Goal: Task Accomplishment & Management: Manage account settings

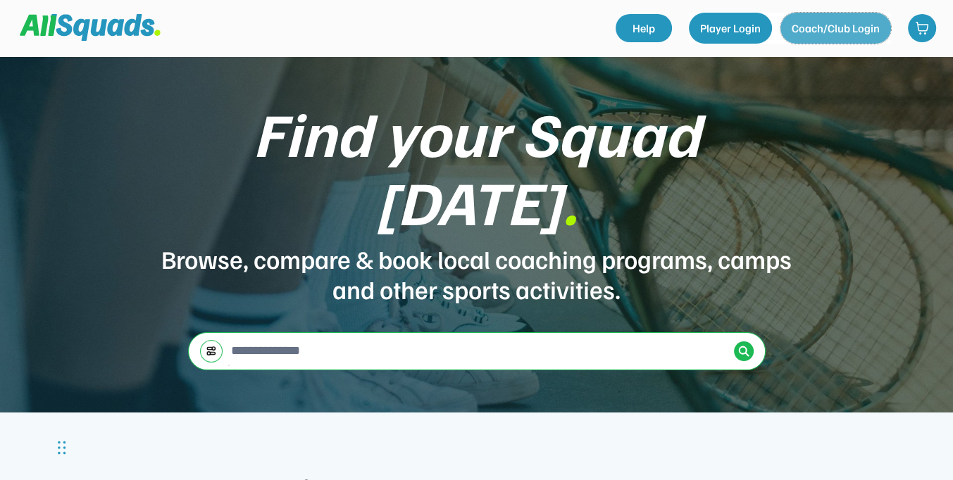
click at [844, 28] on button "Coach/Club Login" at bounding box center [835, 28] width 111 height 31
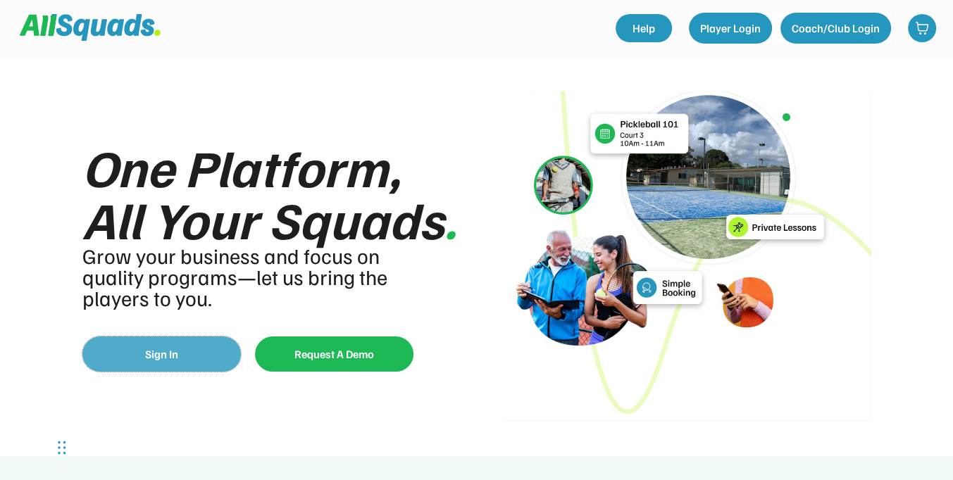
click at [230, 358] on button "Sign In" at bounding box center [161, 354] width 158 height 35
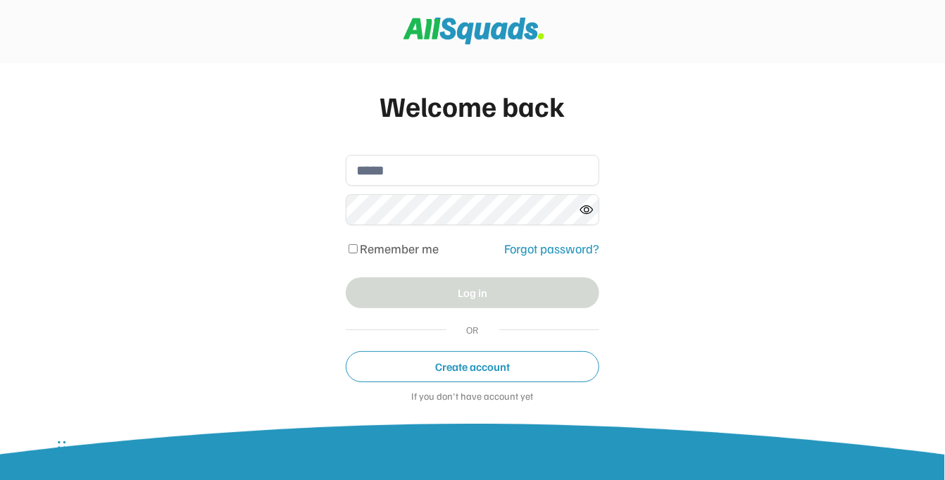
click at [544, 174] on input "email" at bounding box center [472, 170] width 253 height 31
type input "**********"
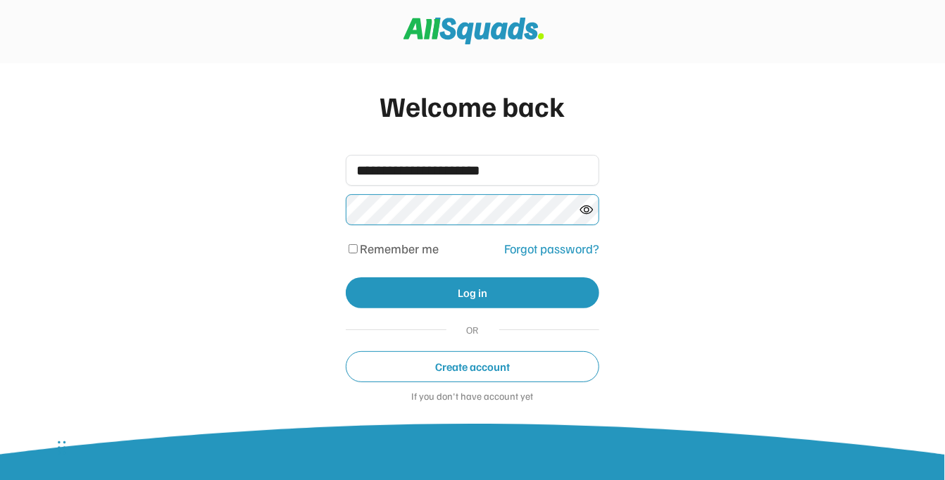
click at [301, 218] on div "**********" at bounding box center [472, 266] width 945 height 532
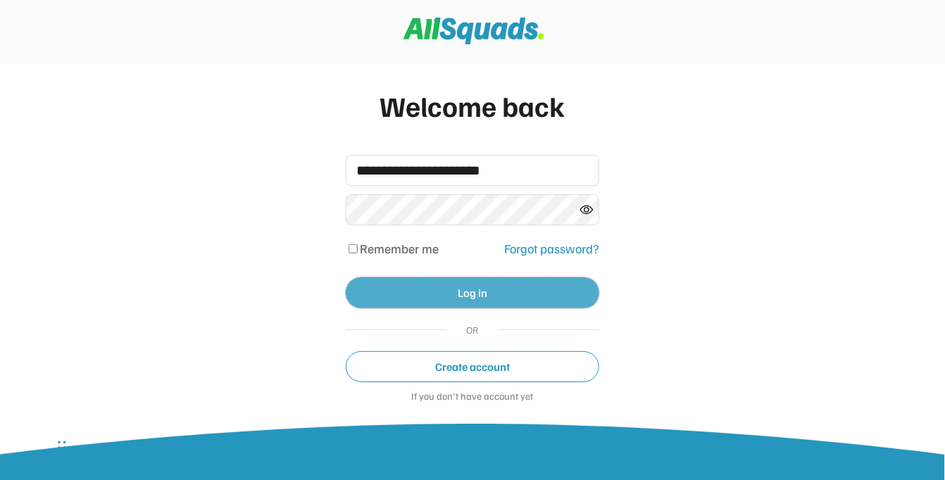
click at [484, 290] on button "Log in" at bounding box center [472, 292] width 253 height 31
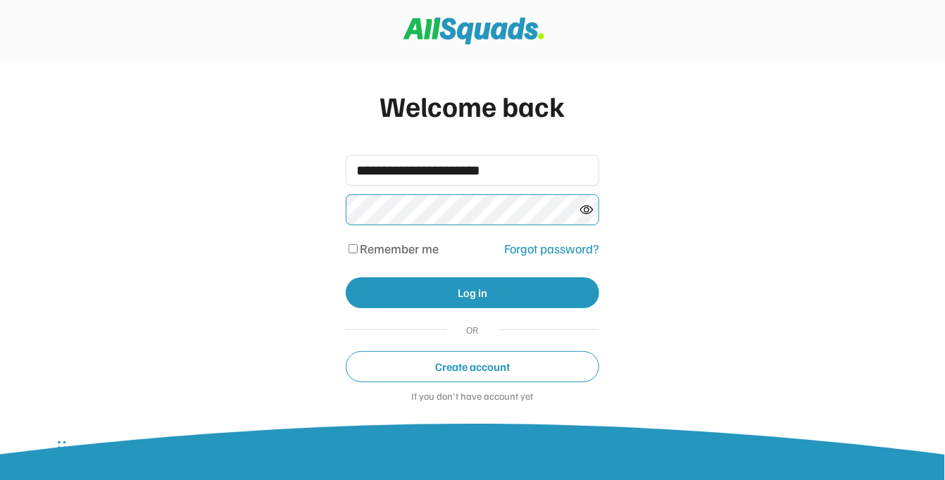
click at [275, 208] on div "**********" at bounding box center [472, 266] width 945 height 532
click at [560, 244] on div "Forgot password?" at bounding box center [551, 248] width 95 height 19
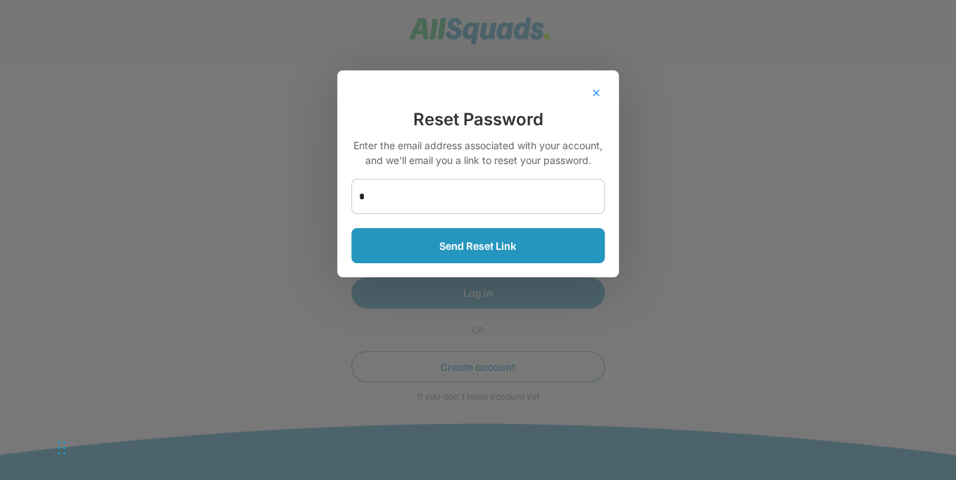
click at [518, 192] on input "*" at bounding box center [477, 196] width 253 height 35
type input "**********"
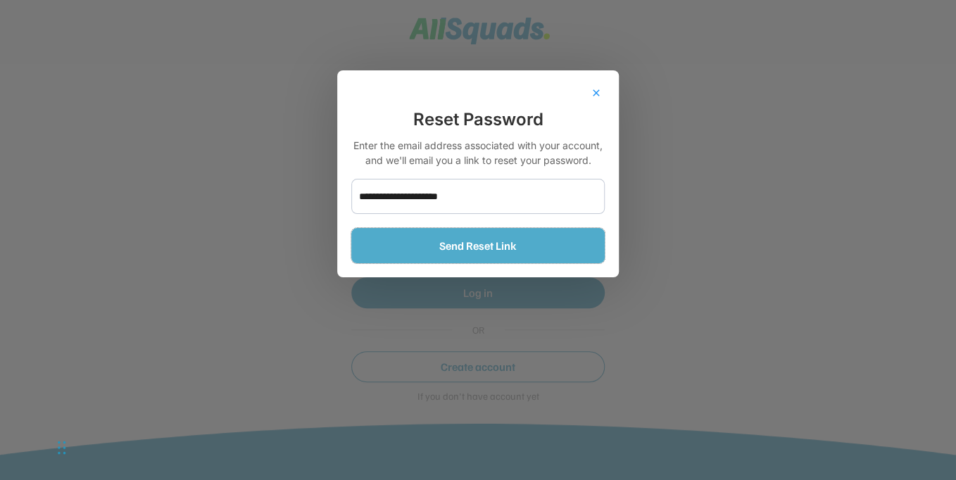
click at [496, 256] on button "Send Reset Link" at bounding box center [477, 245] width 253 height 35
click at [499, 239] on button "Send Reset Link" at bounding box center [477, 245] width 253 height 35
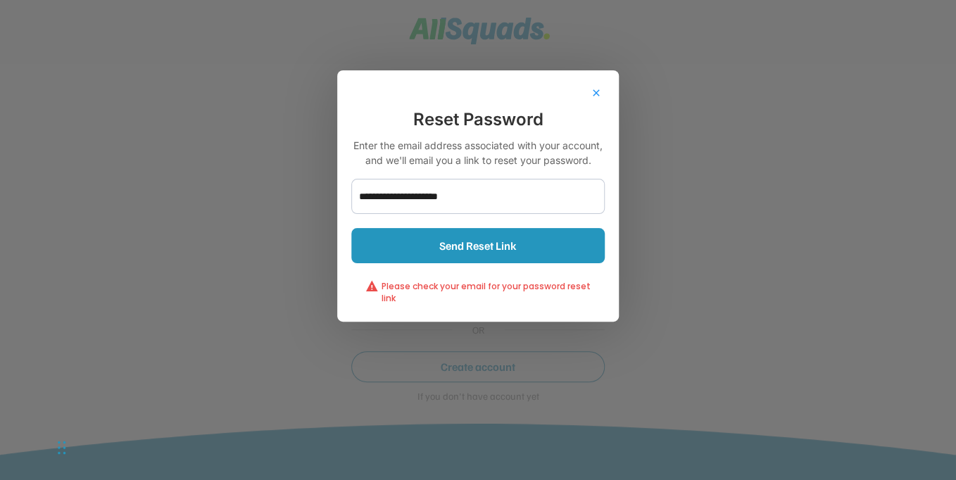
click at [497, 199] on input "**********" at bounding box center [477, 196] width 253 height 35
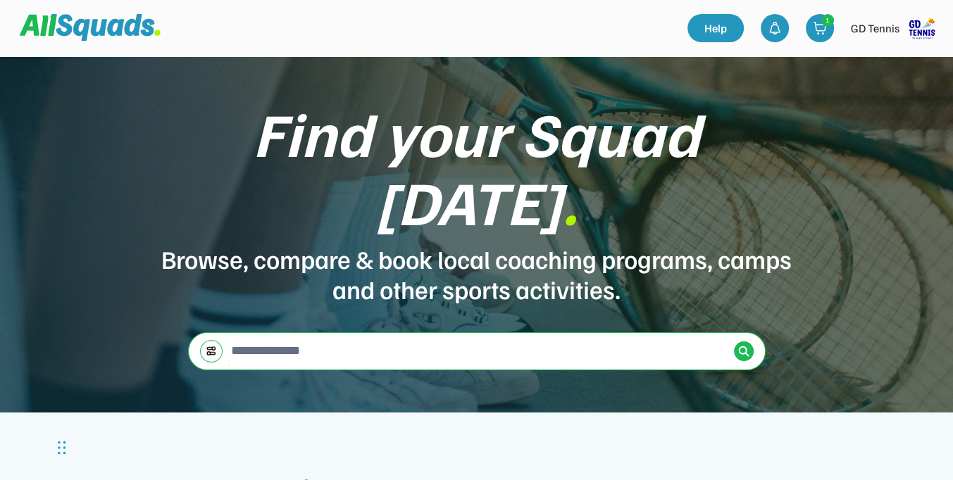
click at [919, 32] on img at bounding box center [922, 28] width 28 height 28
click at [939, 63] on link "Profile" at bounding box center [902, 62] width 83 height 28
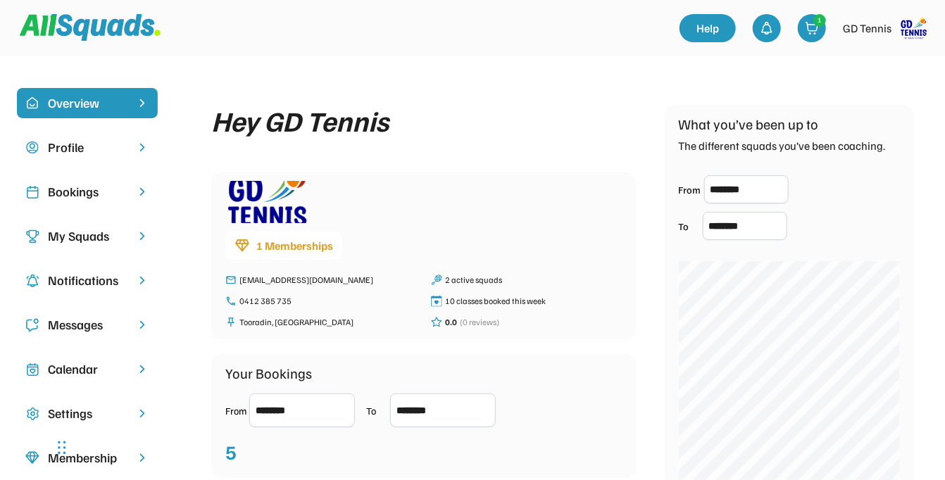
click at [55, 232] on div "My Squads" at bounding box center [87, 236] width 79 height 19
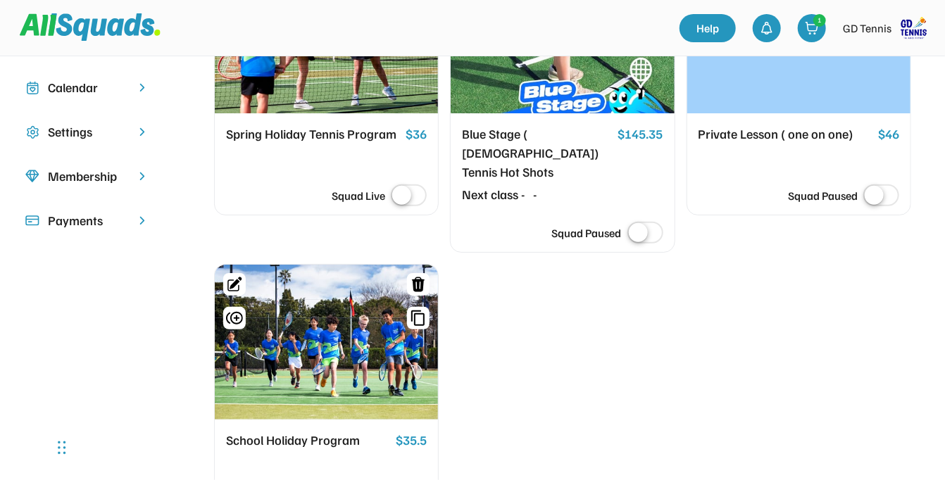
scroll to position [70, 0]
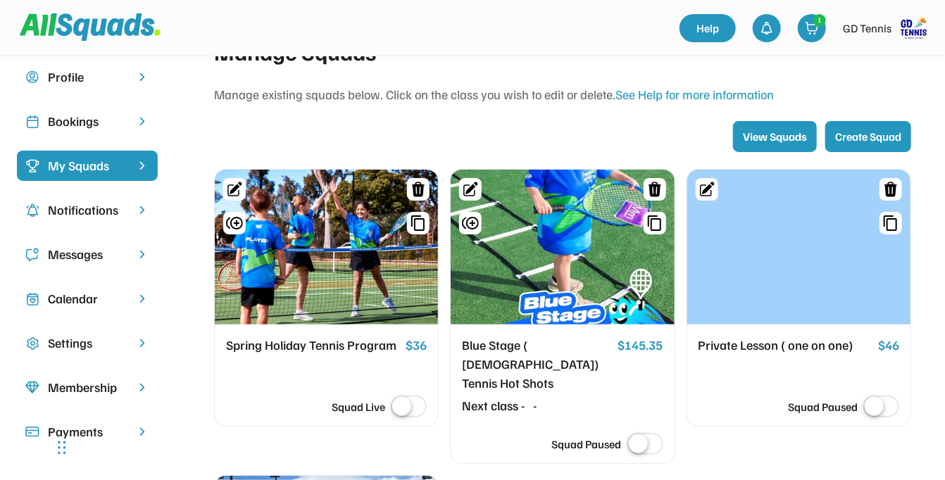
click at [349, 280] on div at bounding box center [326, 247] width 223 height 155
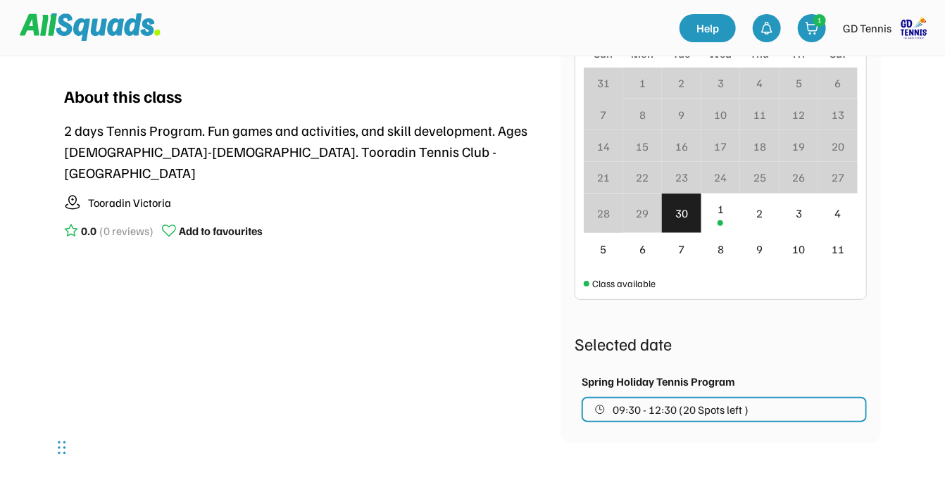
scroll to position [493, 0]
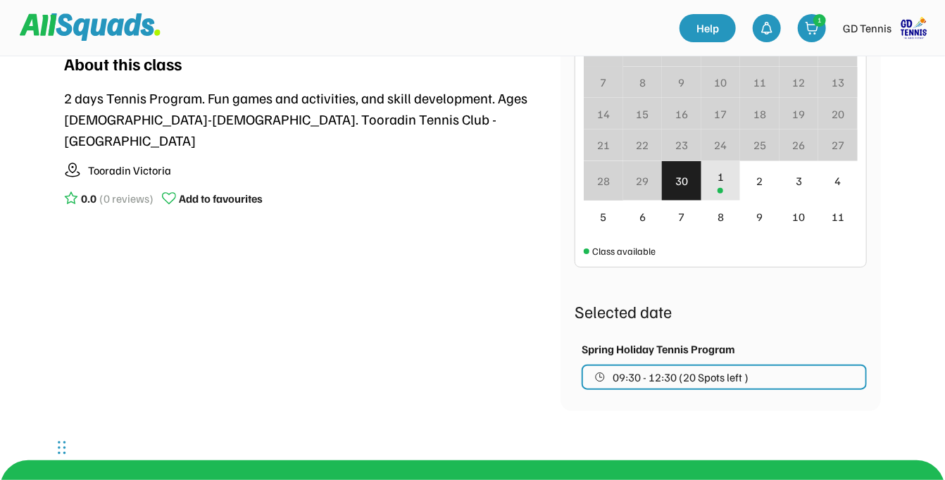
click at [710, 182] on div "1" at bounding box center [720, 181] width 39 height 40
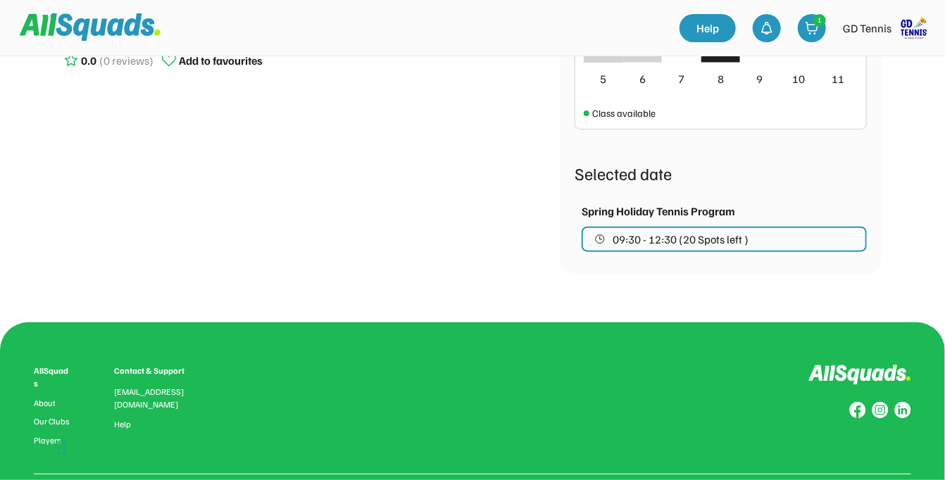
scroll to position [634, 0]
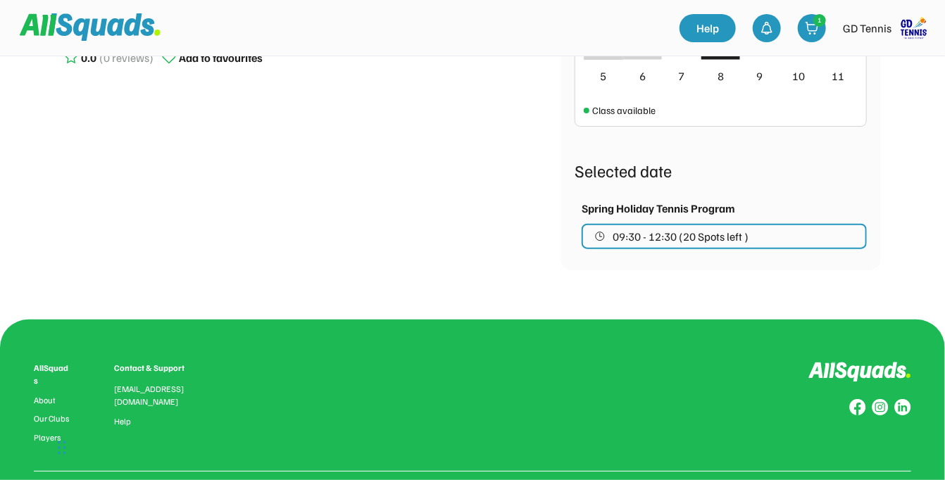
click at [614, 232] on span "09:30 - 12:30 (20 Spots left )" at bounding box center [681, 236] width 136 height 11
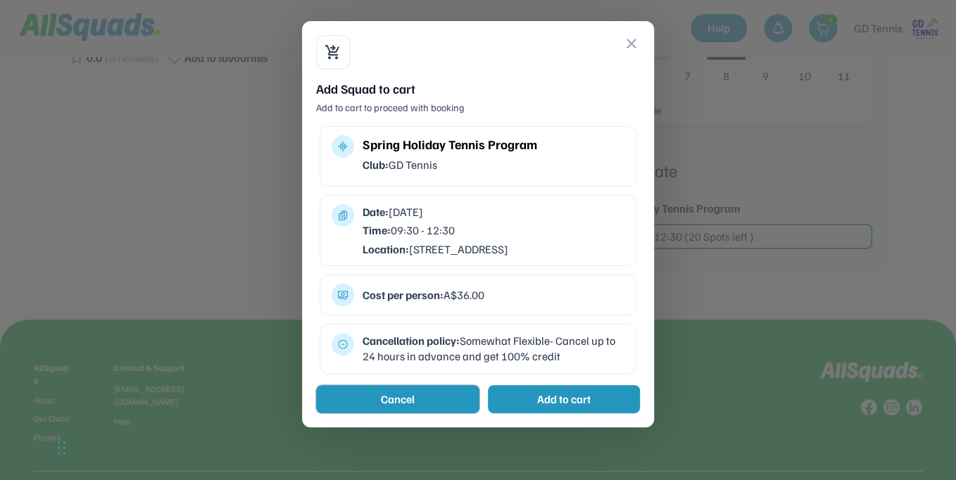
click at [458, 411] on button "Cancel" at bounding box center [397, 399] width 163 height 28
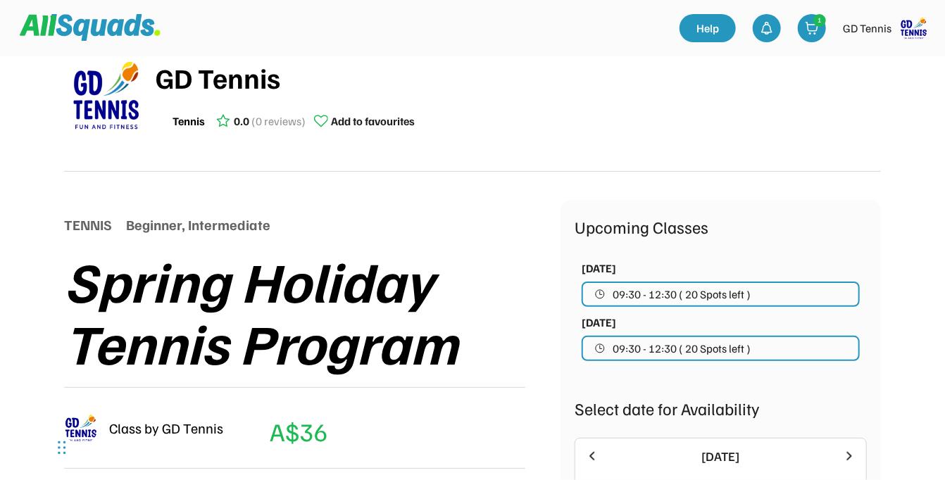
scroll to position [0, 0]
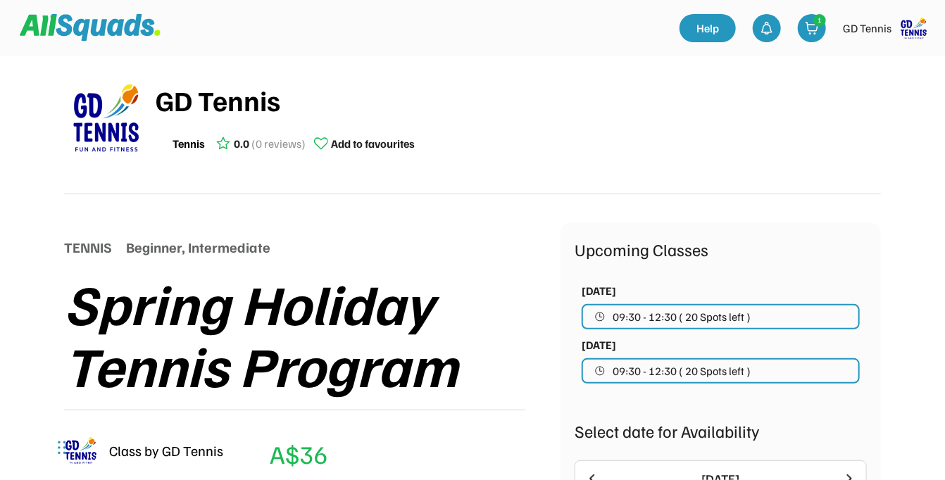
click at [684, 369] on span "09:30 - 12:30 ( 20 Spots left )" at bounding box center [682, 370] width 138 height 11
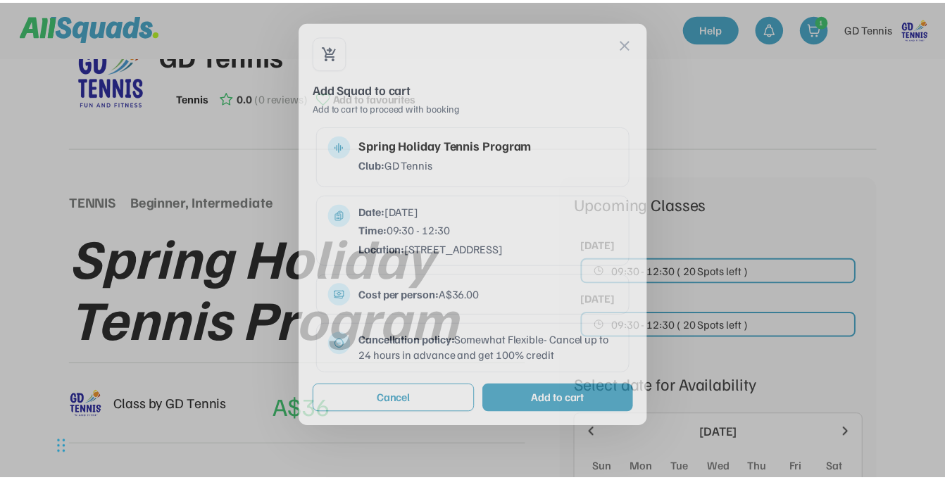
scroll to position [62, 0]
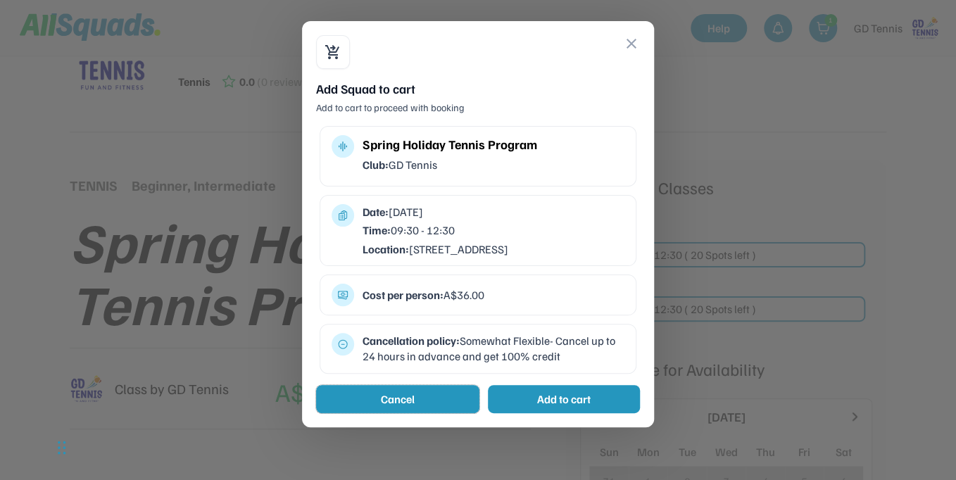
click at [403, 412] on button "Cancel" at bounding box center [397, 399] width 163 height 28
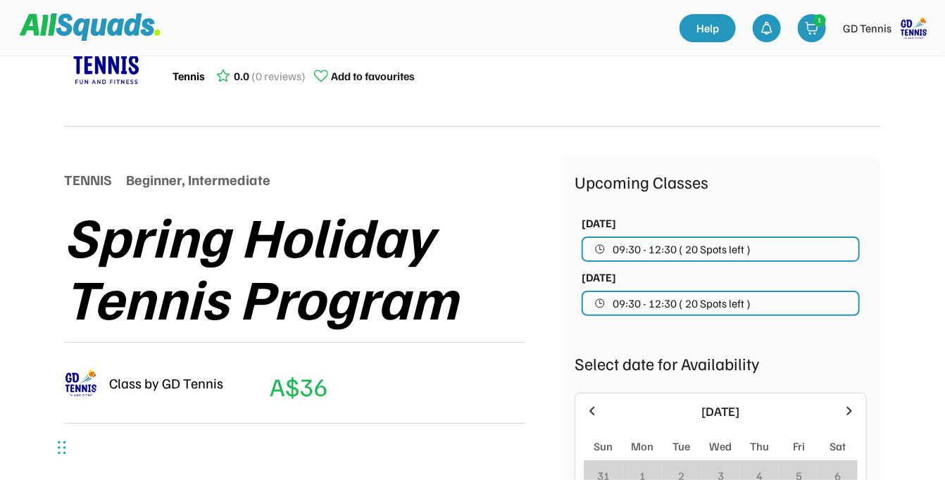
scroll to position [0, 0]
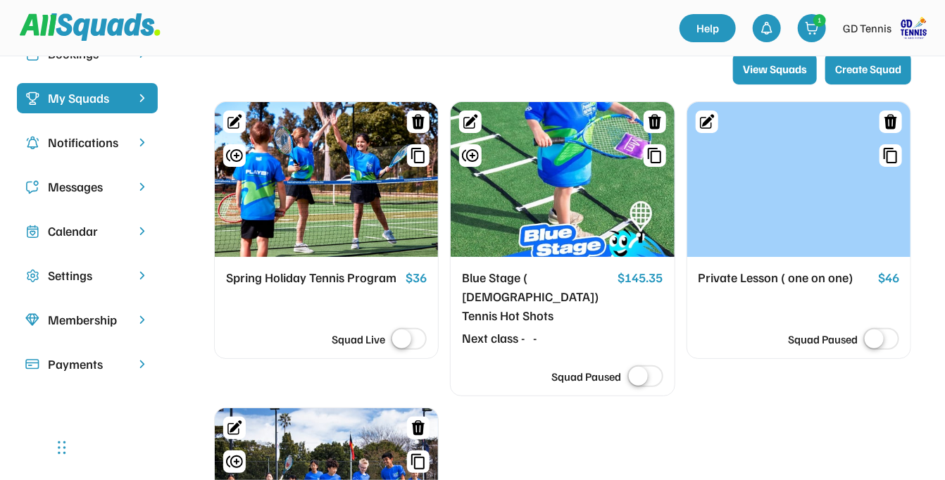
scroll to position [211, 0]
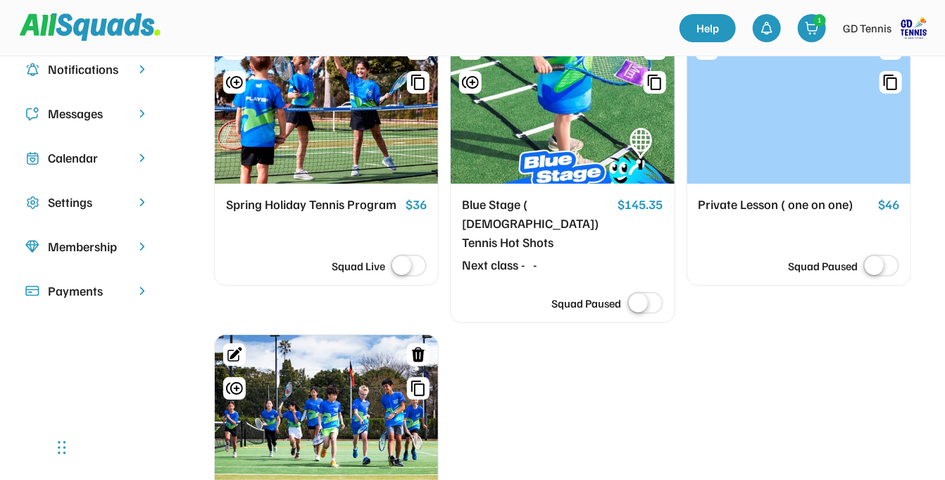
click at [60, 67] on div "Notifications" at bounding box center [87, 69] width 79 height 19
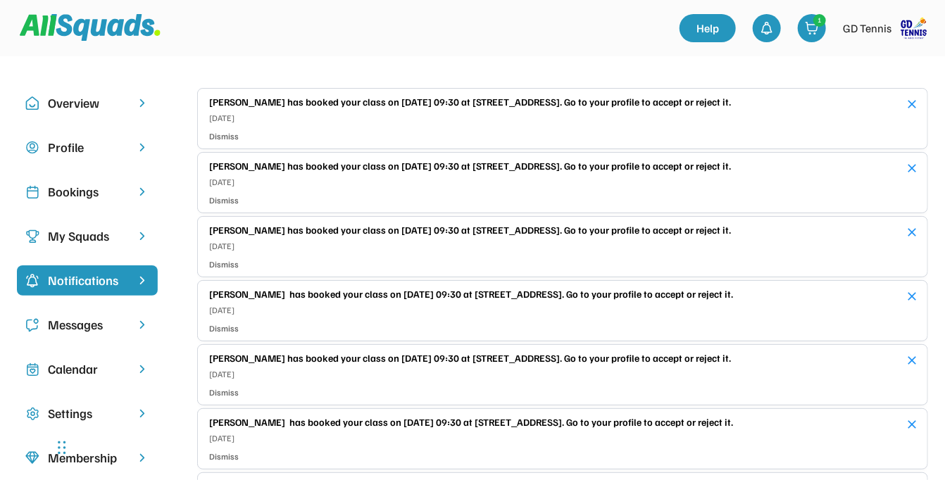
click at [753, 104] on div "Sarah Masterton has booked your class on October 1, 2025, 09:30 at 62 S Gippsla…" at bounding box center [552, 101] width 687 height 15
click at [865, 101] on div "Sarah Masterton has booked your class on October 1, 2025, 09:30 at 62 S Gippsla…" at bounding box center [552, 101] width 687 height 15
click at [79, 147] on div "Profile" at bounding box center [87, 147] width 79 height 19
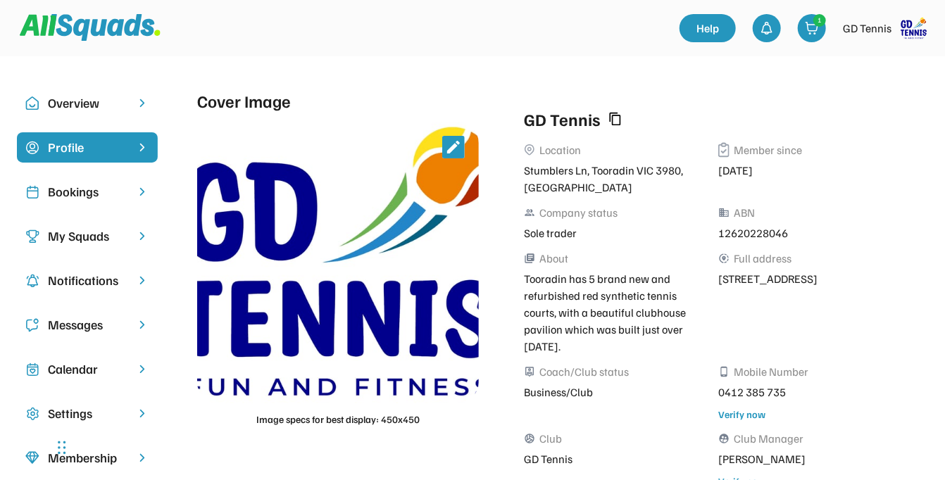
click at [87, 246] on div "My Squads" at bounding box center [87, 236] width 141 height 30
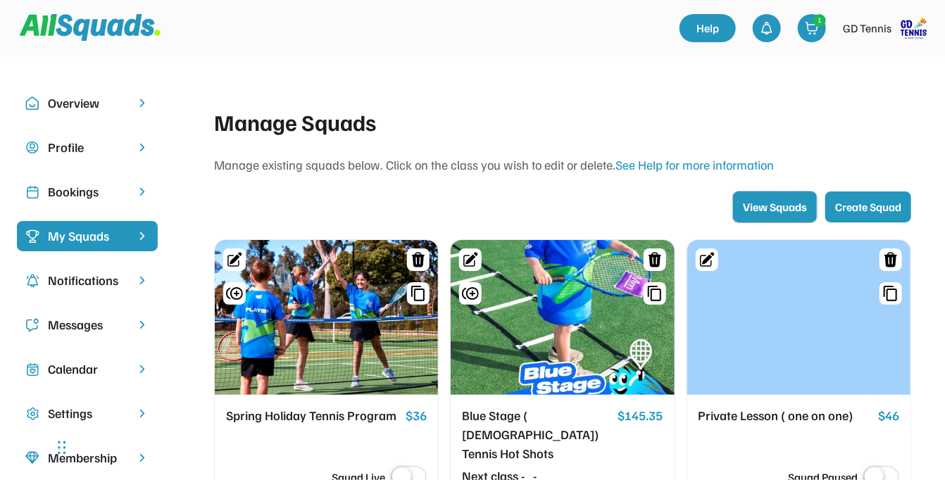
click at [760, 205] on button "View Squads" at bounding box center [775, 207] width 84 height 31
click at [70, 187] on div "Bookings" at bounding box center [87, 191] width 79 height 19
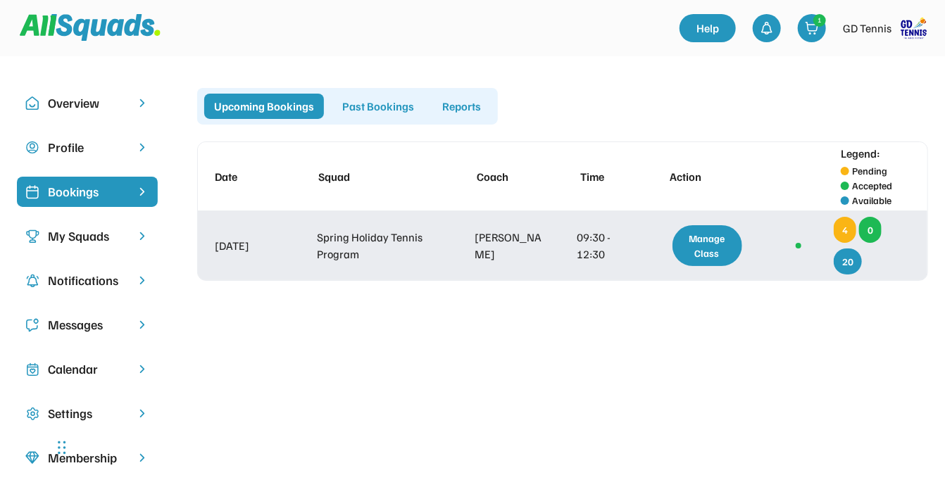
click at [712, 246] on div "Manage Class" at bounding box center [707, 245] width 70 height 41
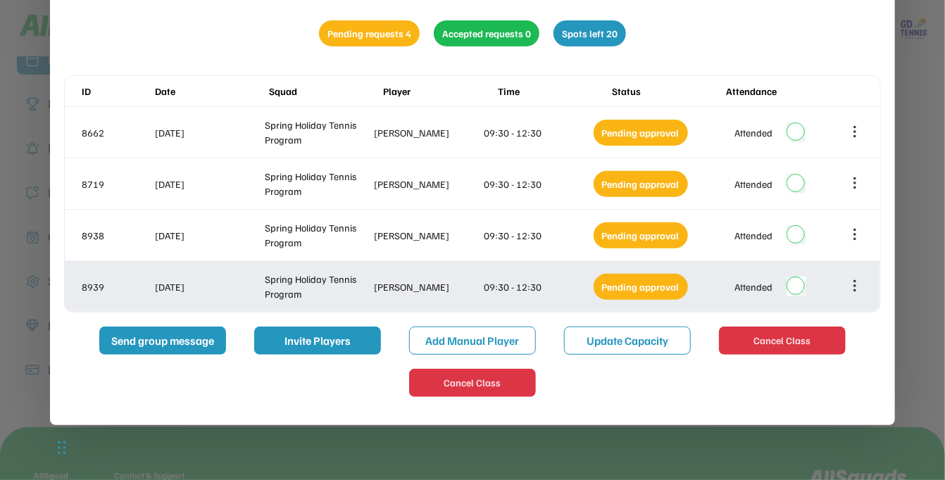
scroll to position [141, 0]
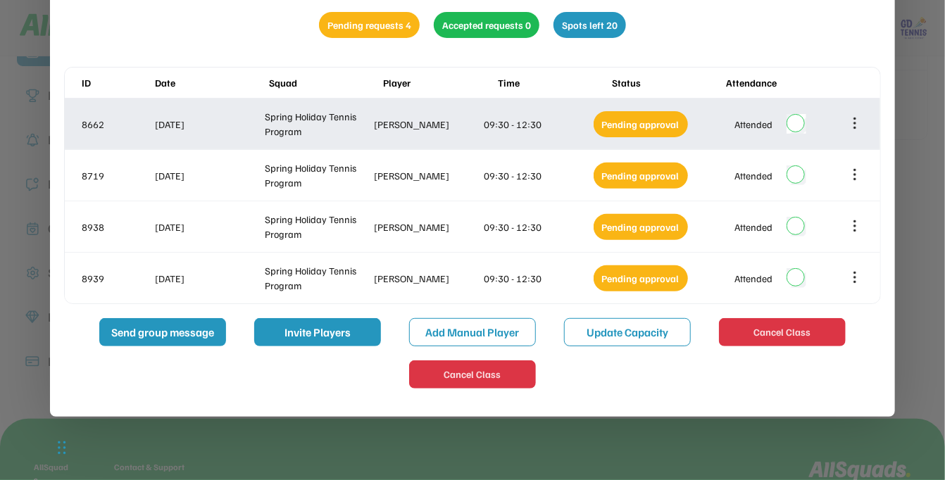
click at [610, 121] on div "Pending approval" at bounding box center [641, 124] width 94 height 26
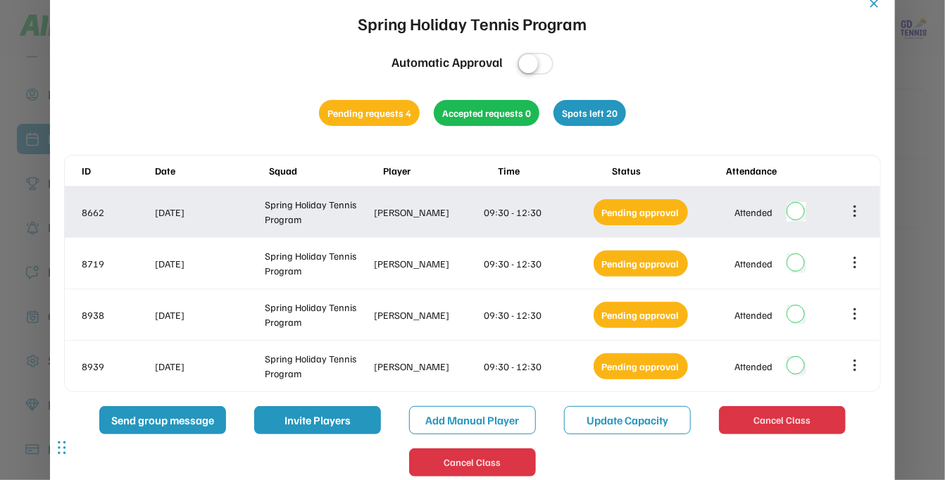
scroll to position [0, 0]
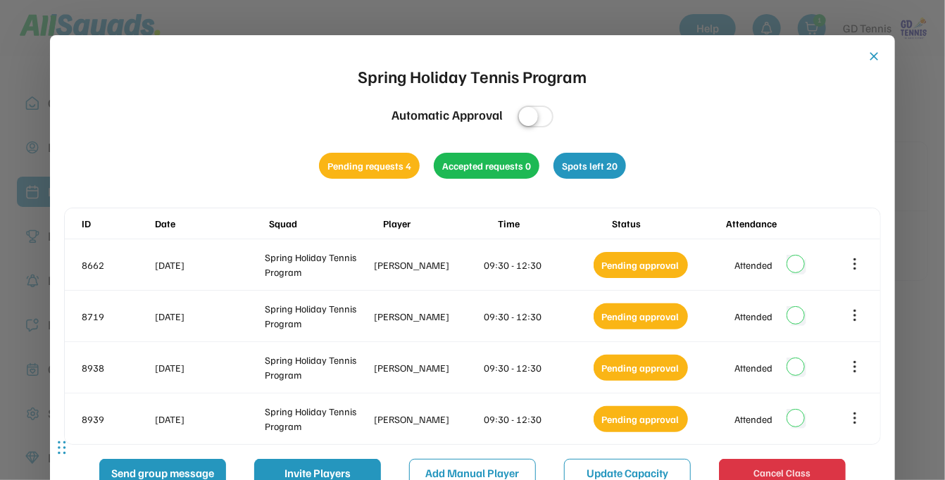
click at [538, 110] on label at bounding box center [535, 117] width 43 height 31
click at [875, 56] on button "close" at bounding box center [874, 56] width 14 height 14
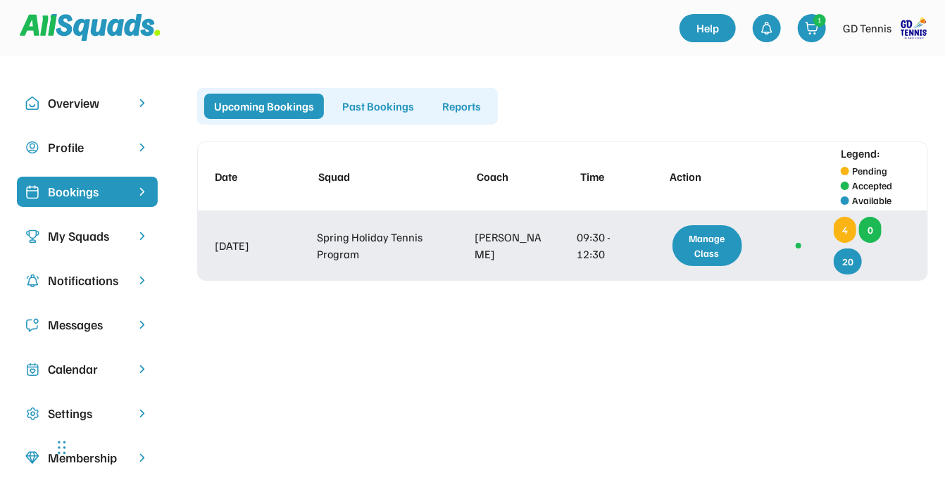
click at [707, 256] on div "Manage Class" at bounding box center [707, 245] width 70 height 41
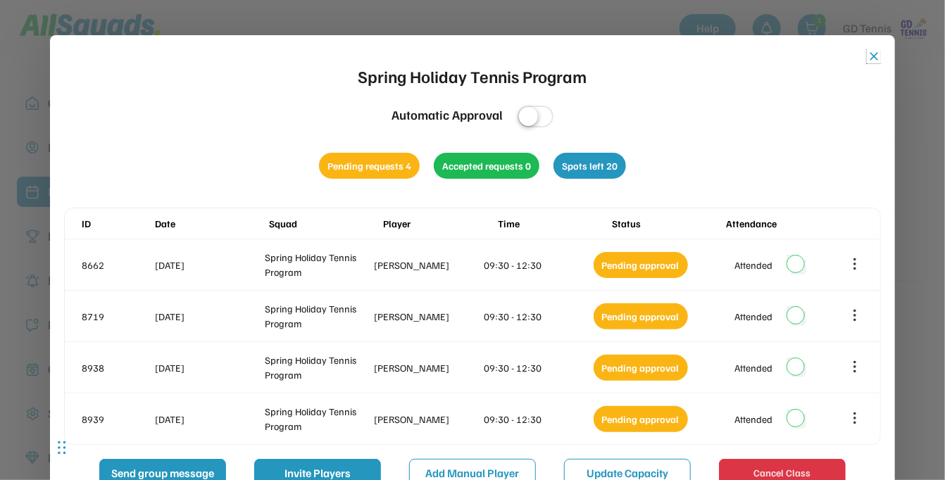
click at [875, 55] on button "close" at bounding box center [874, 56] width 14 height 14
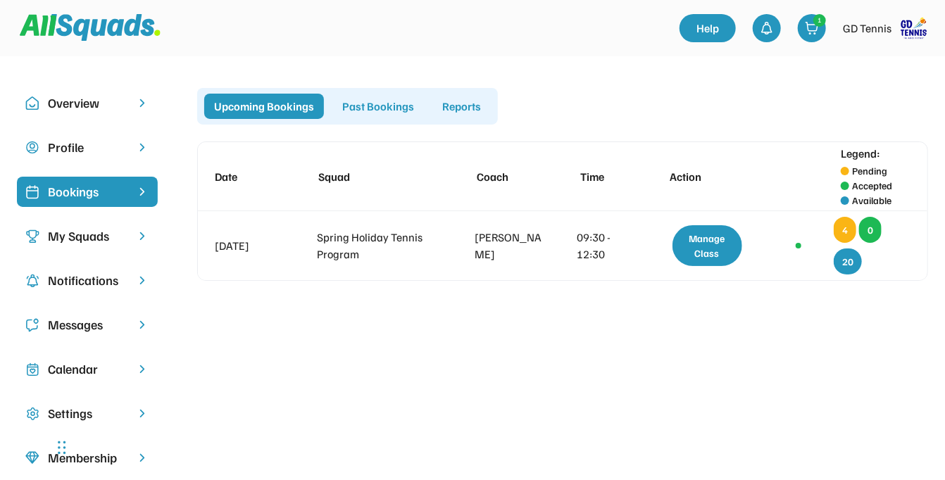
click at [118, 239] on div "My Squads" at bounding box center [87, 236] width 79 height 19
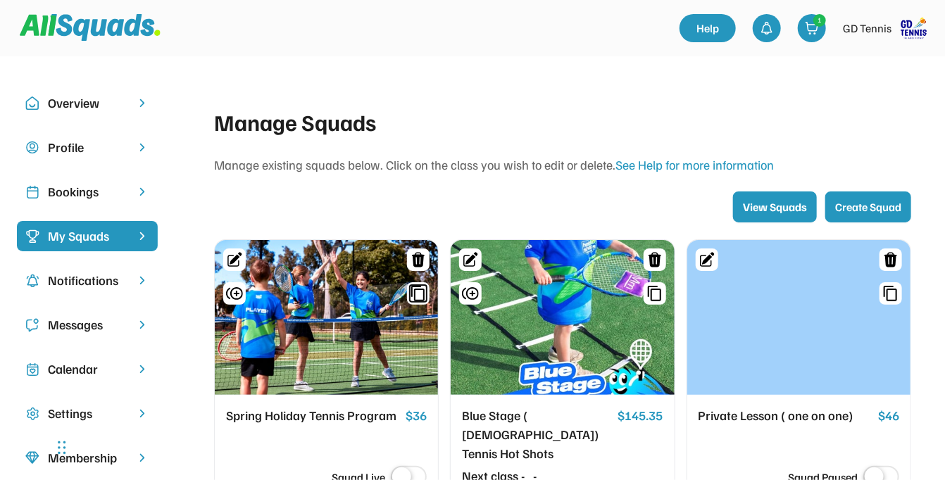
click at [420, 293] on icon at bounding box center [418, 293] width 17 height 17
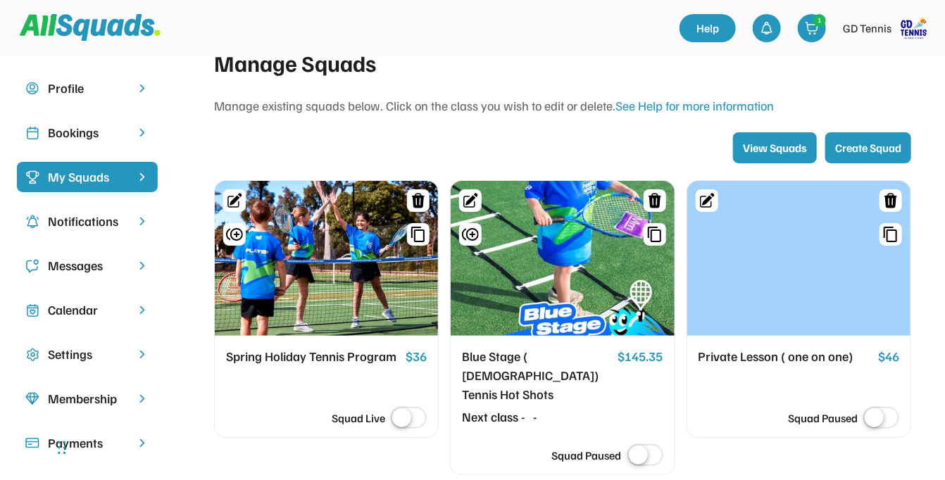
scroll to position [141, 0]
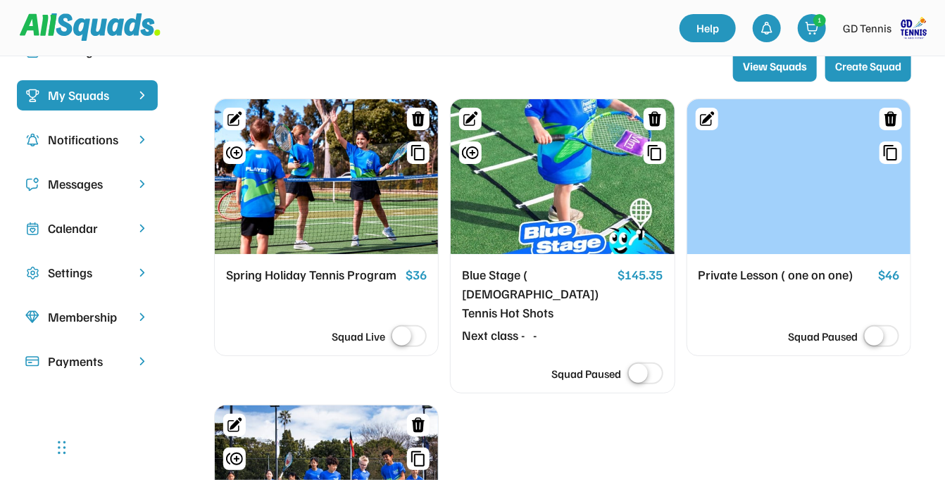
click at [354, 148] on div at bounding box center [326, 176] width 223 height 155
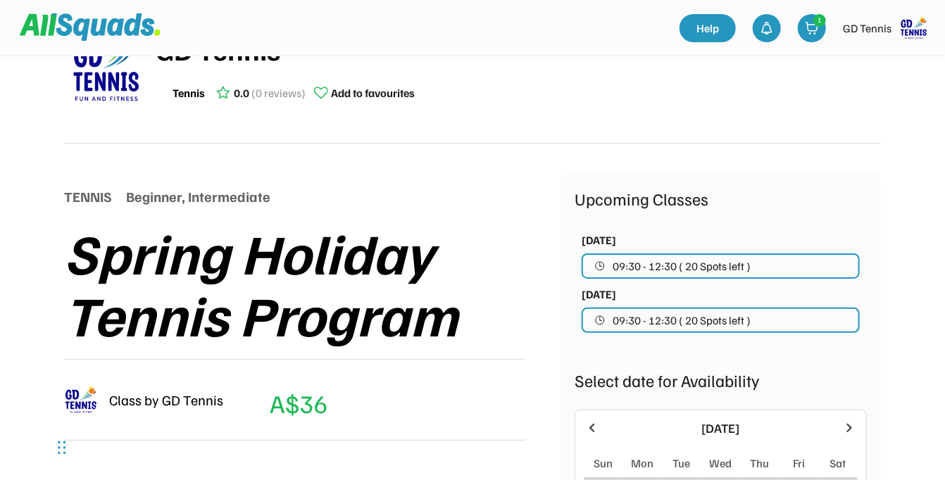
scroll to position [211, 0]
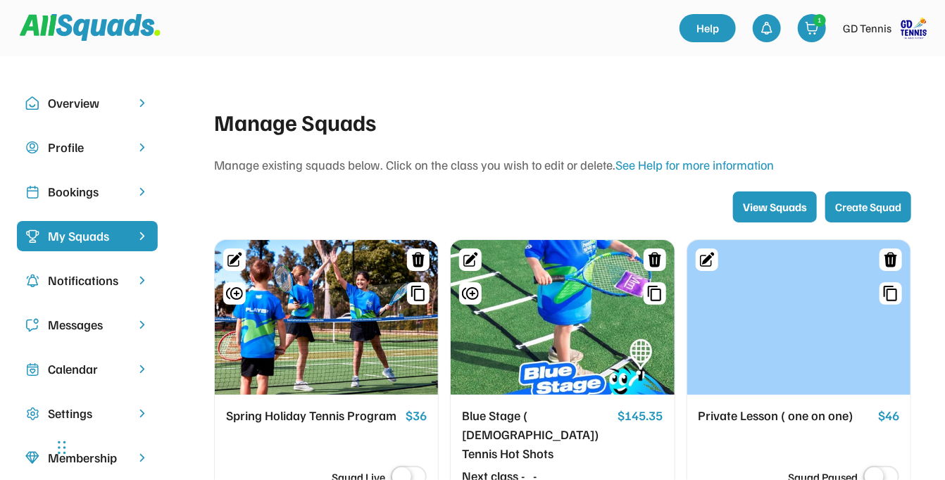
click at [90, 107] on div "Overview" at bounding box center [87, 103] width 79 height 19
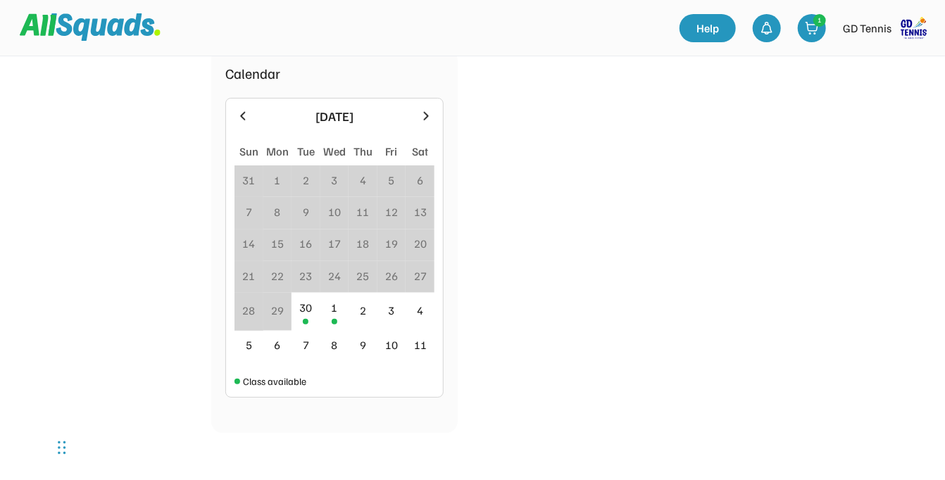
scroll to position [634, 0]
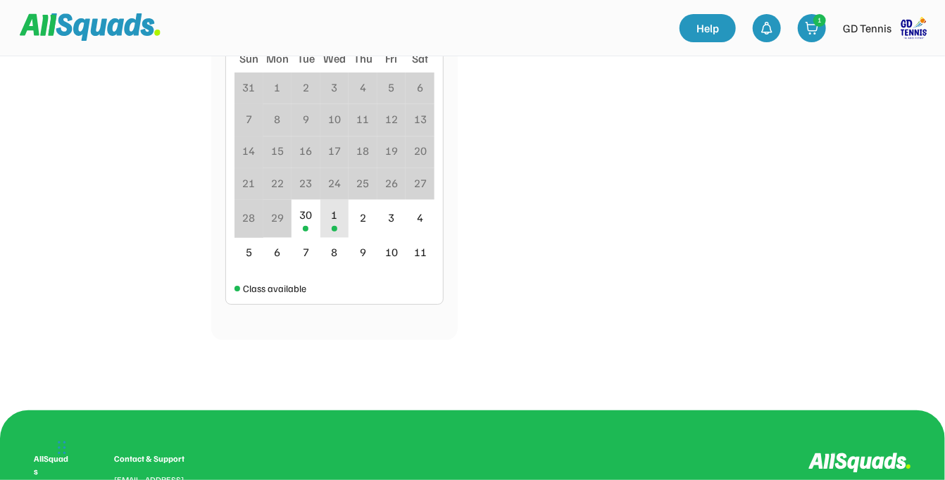
click at [336, 225] on div "1" at bounding box center [334, 218] width 29 height 37
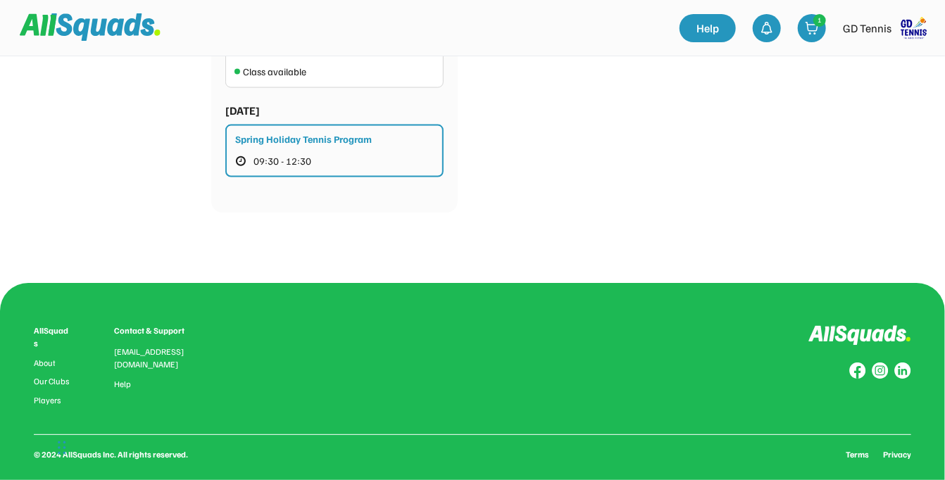
scroll to position [915, 0]
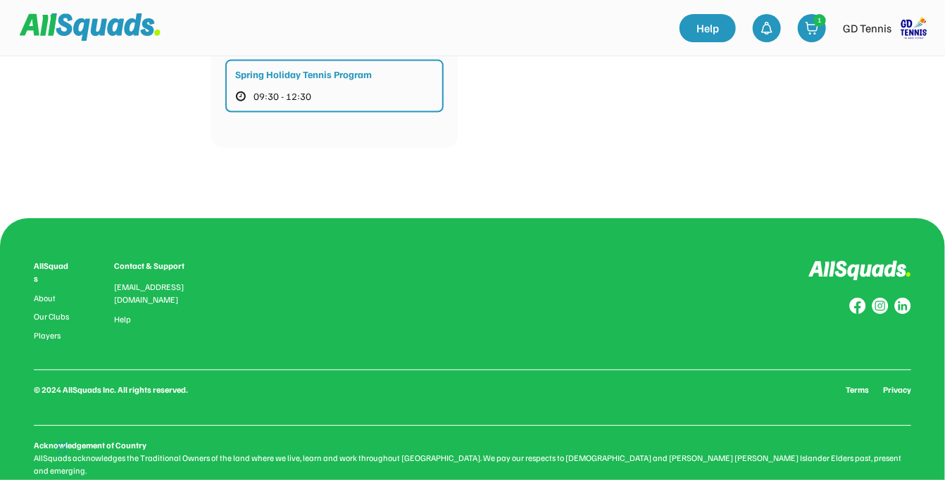
click at [361, 82] on div "Spring Holiday Tennis Program 09:30 - 12:30" at bounding box center [334, 86] width 218 height 53
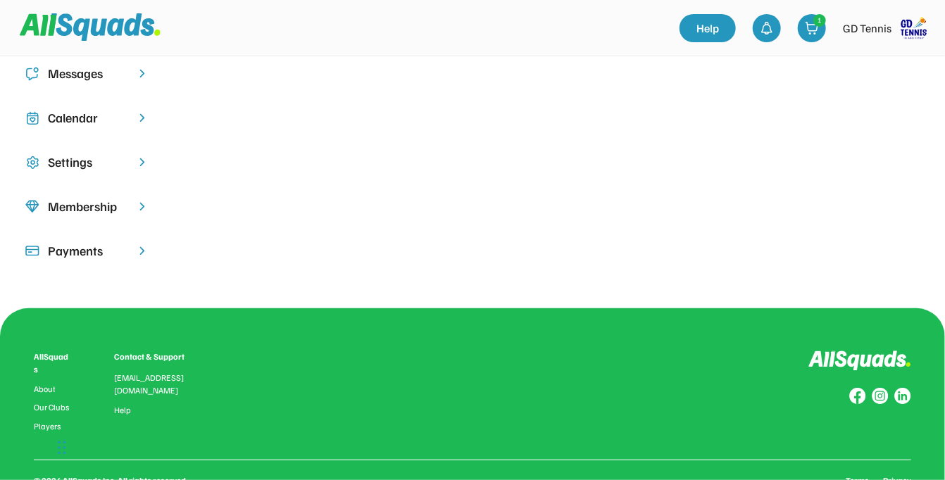
scroll to position [8, 0]
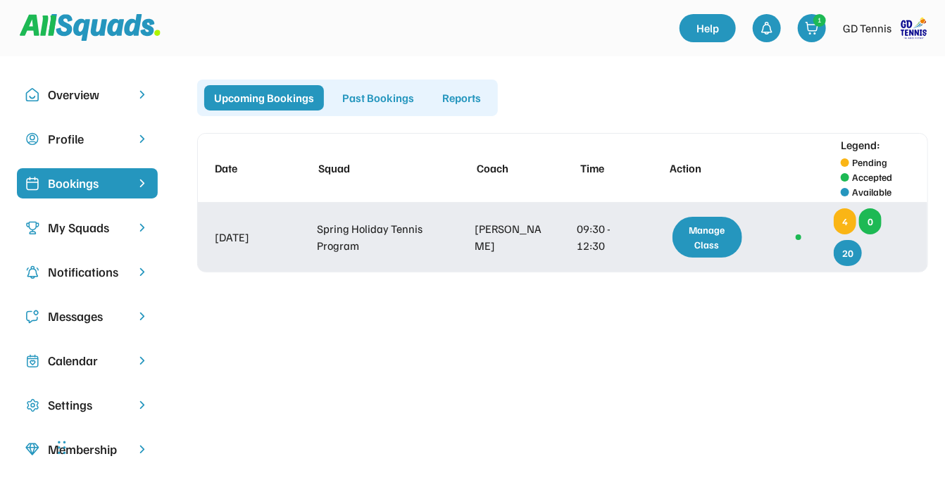
click at [700, 231] on div "Manage Class" at bounding box center [707, 237] width 70 height 41
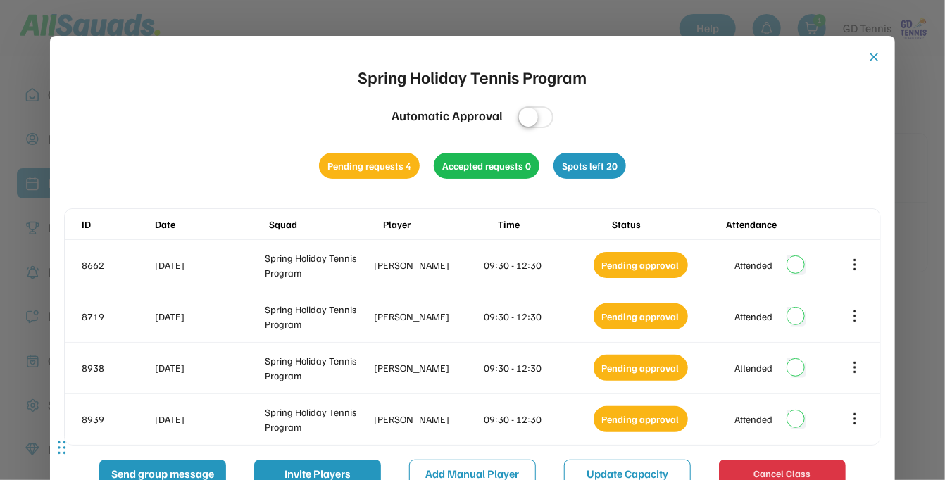
click at [510, 163] on div "Accepted requests 0" at bounding box center [487, 166] width 106 height 26
click at [374, 168] on div "Pending requests 4" at bounding box center [369, 166] width 101 height 26
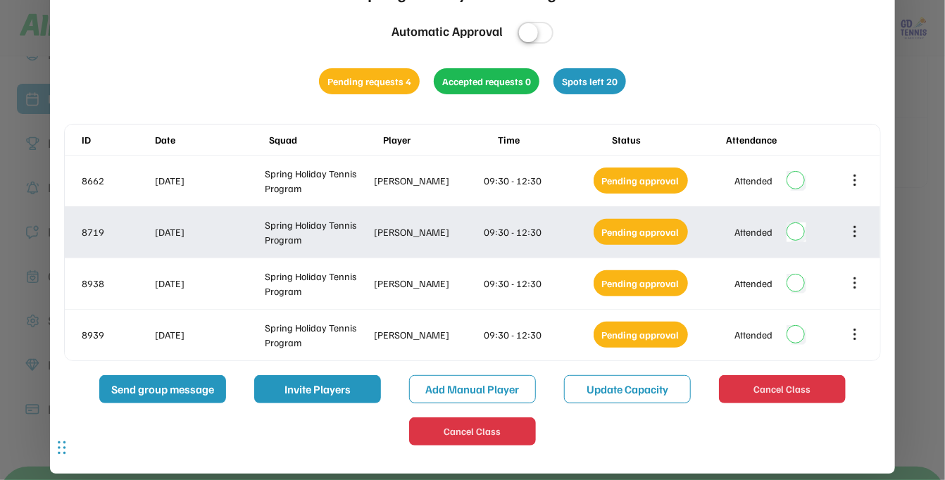
scroll to position [149, 0]
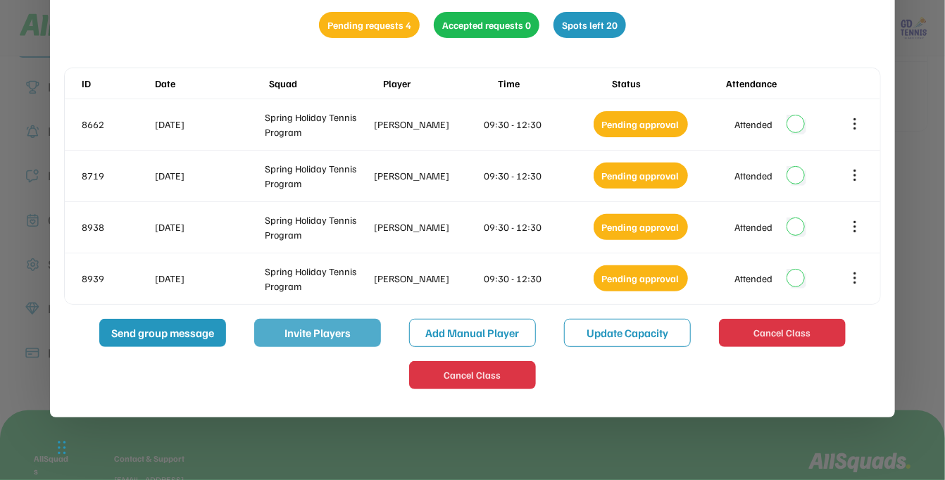
click at [324, 323] on button "Invite Players" at bounding box center [317, 333] width 127 height 28
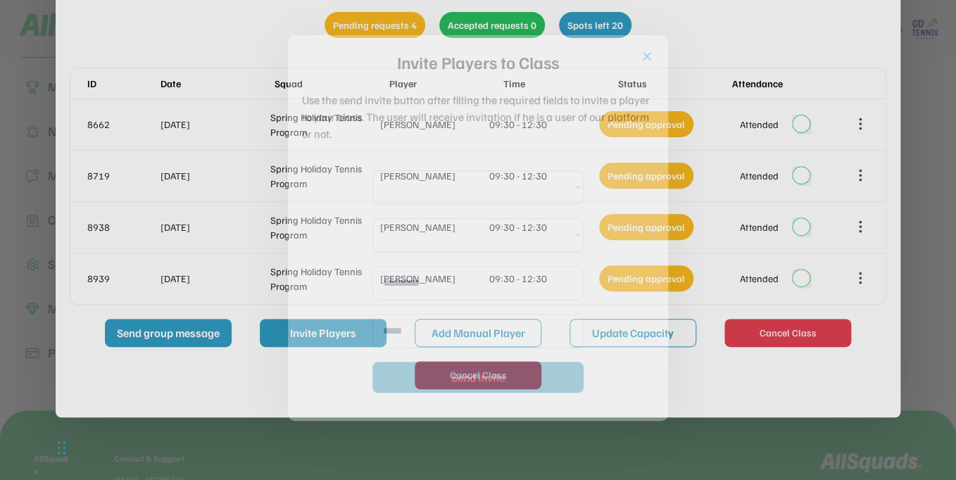
select select "**********"
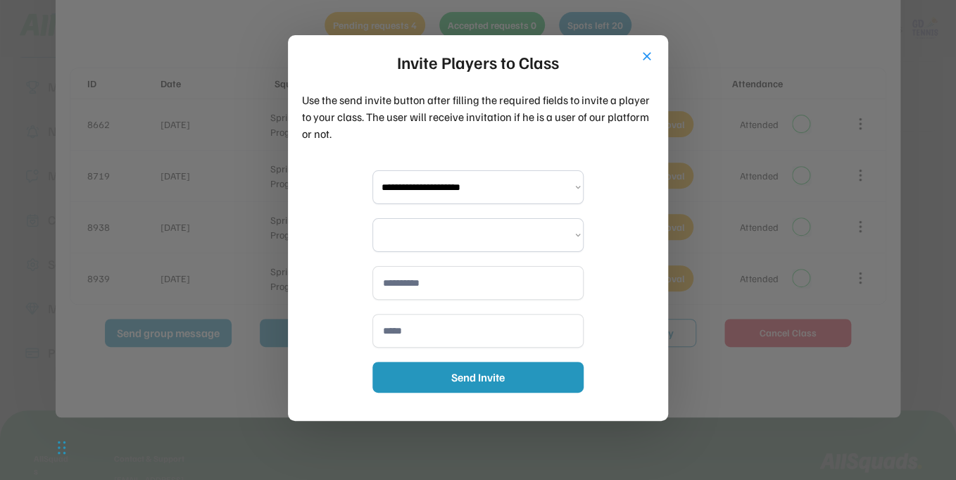
select select "**********"
click at [649, 59] on button "close" at bounding box center [647, 56] width 14 height 14
select select "**********"
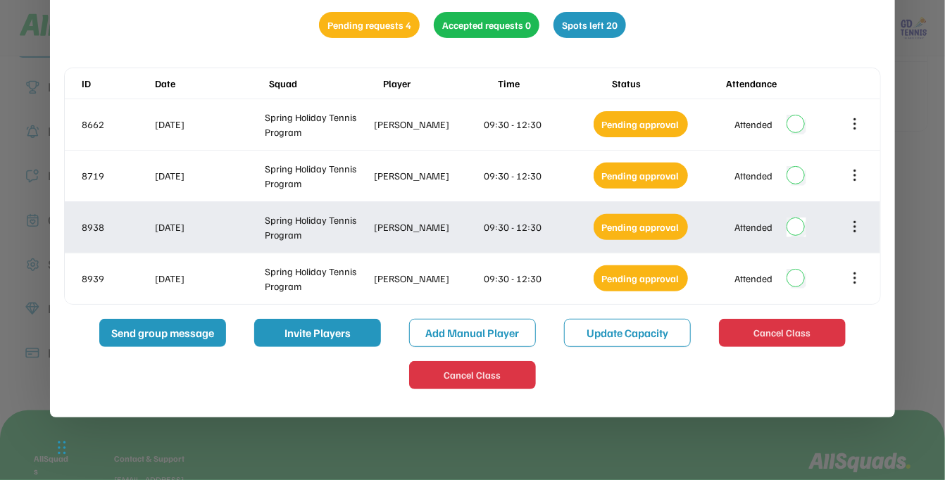
click at [851, 227] on icon at bounding box center [854, 226] width 15 height 15
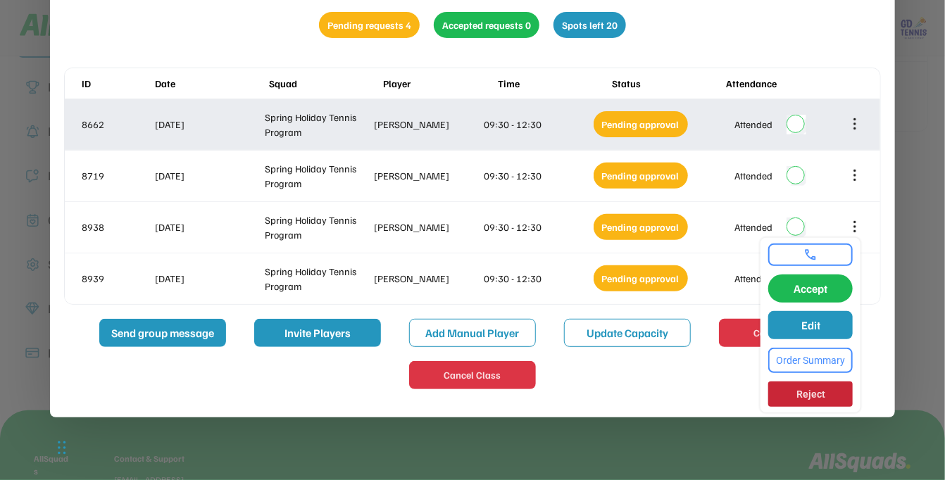
click at [858, 123] on icon at bounding box center [854, 123] width 15 height 15
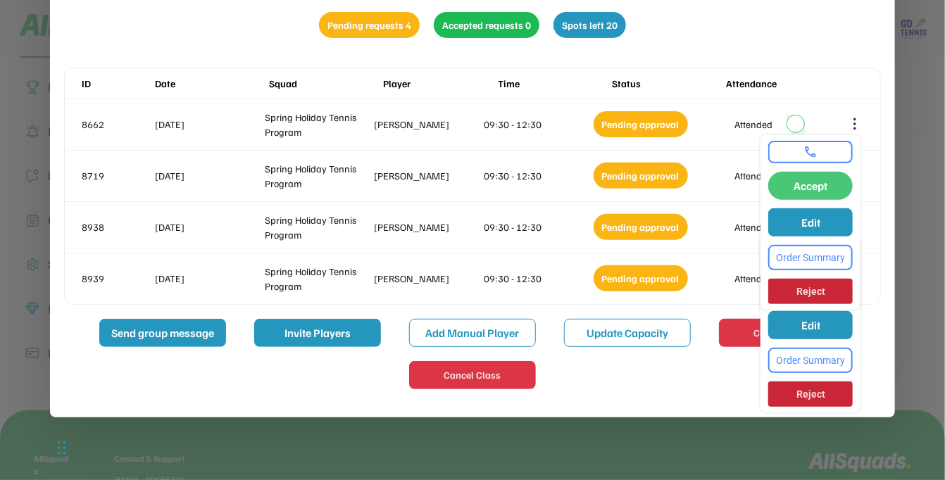
click at [825, 182] on button "Accept" at bounding box center [810, 186] width 84 height 28
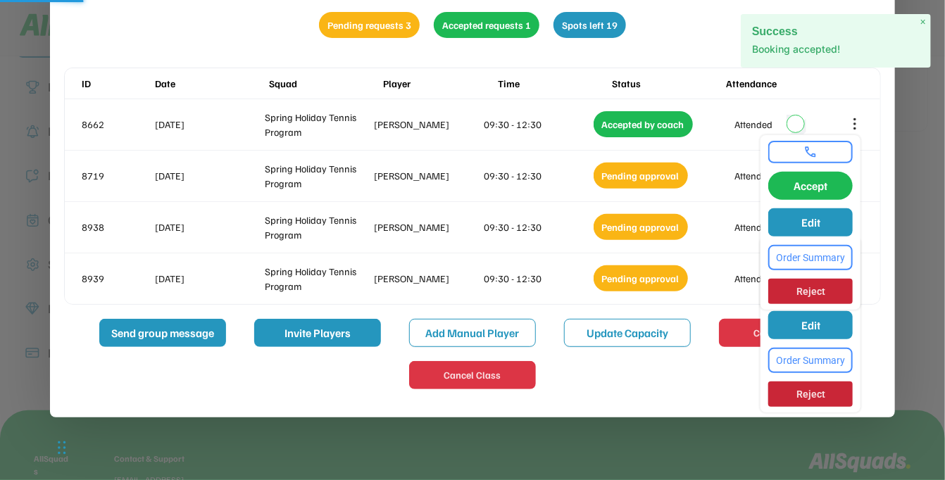
click at [883, 187] on div "close Spring Holiday Tennis Program Automatic Approval Pending requests 3 Accep…" at bounding box center [472, 156] width 845 height 522
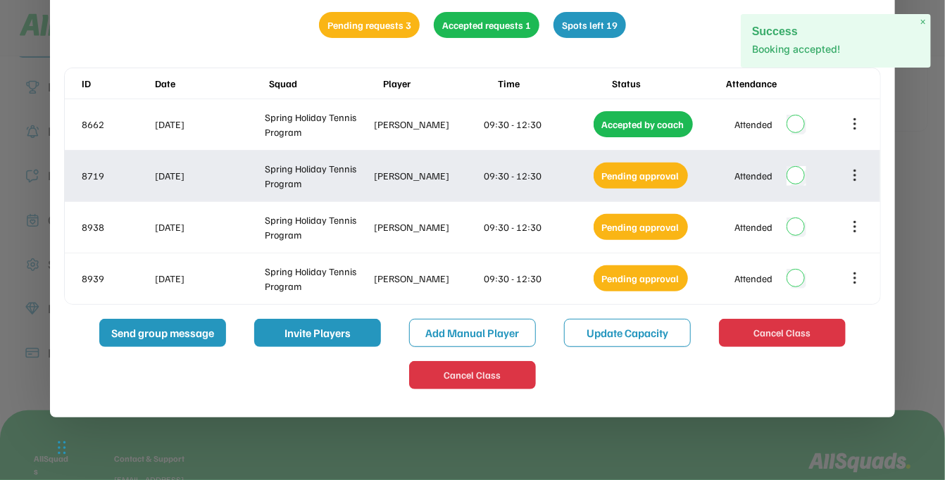
click at [846, 163] on div "8719 01 Oct 2025 Spring Holiday Tennis Program Claire Robinson 09:30 - 12:30 Pe…" at bounding box center [472, 176] width 815 height 51
click at [856, 177] on icon at bounding box center [854, 175] width 15 height 15
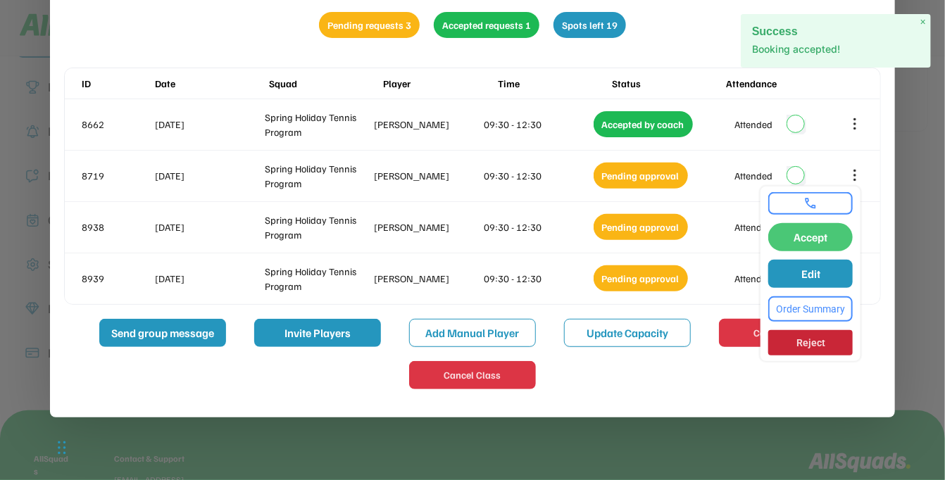
click at [832, 239] on button "Accept" at bounding box center [810, 237] width 84 height 28
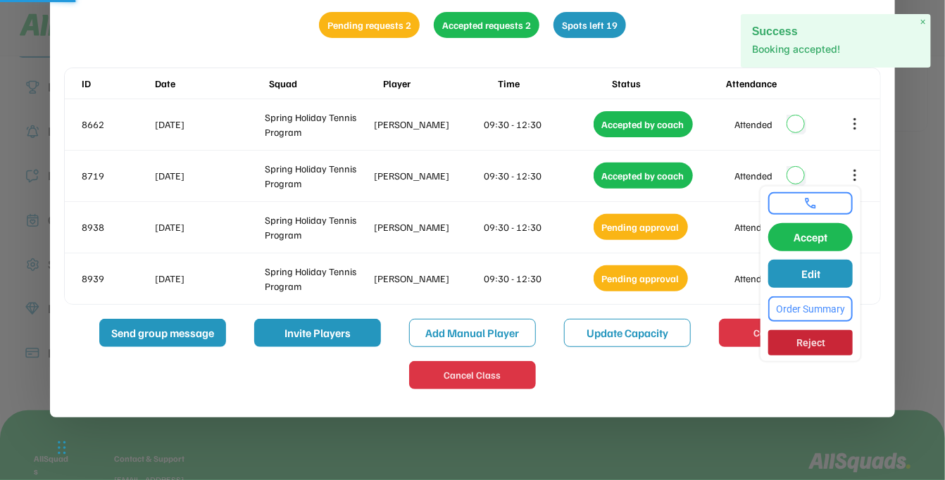
click at [881, 208] on div "close Spring Holiday Tennis Program Automatic Approval Pending requests 2 Accep…" at bounding box center [472, 156] width 845 height 522
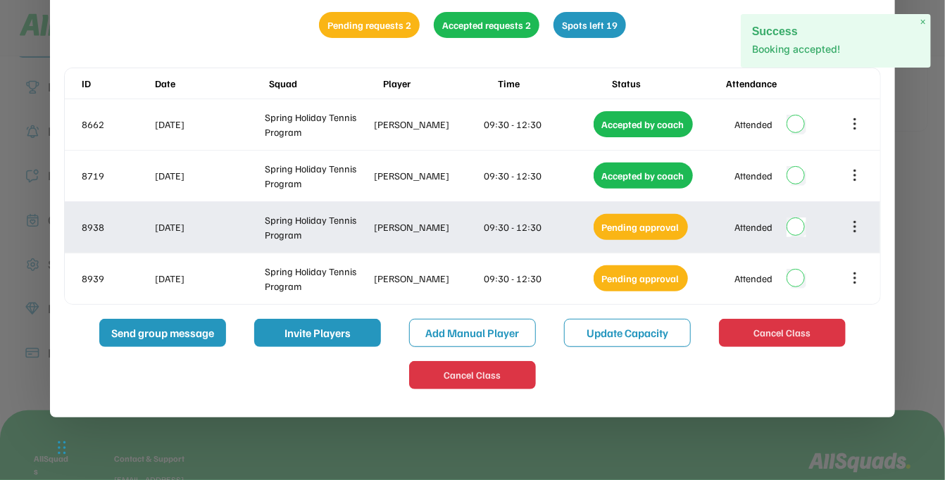
click at [858, 226] on icon at bounding box center [854, 226] width 15 height 15
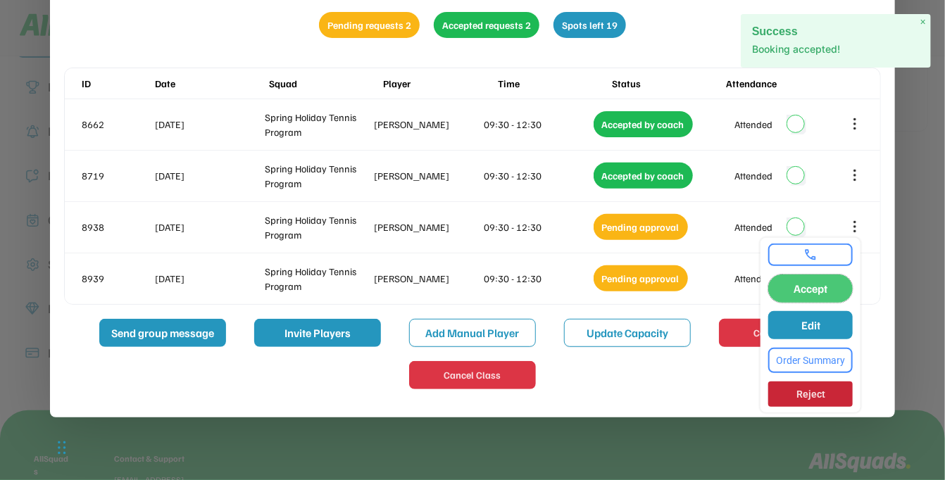
click at [822, 284] on button "Accept" at bounding box center [810, 289] width 84 height 28
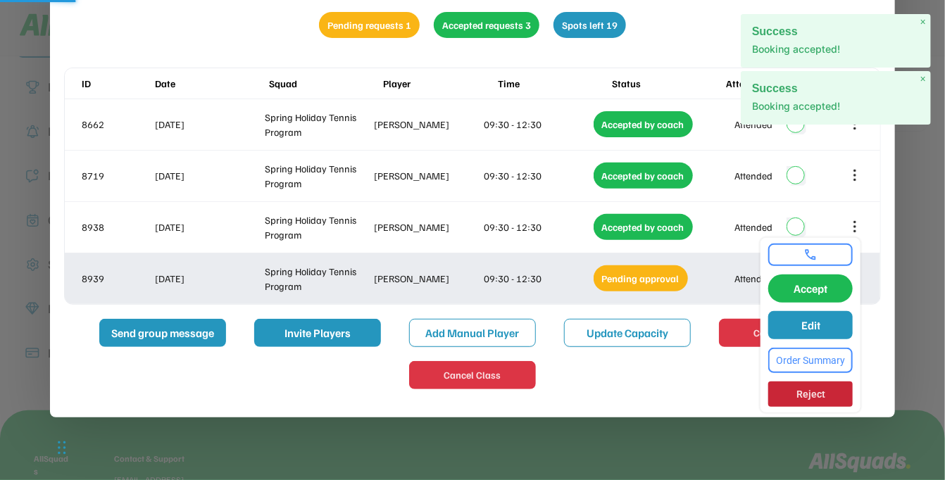
click at [870, 287] on div "8939 01 Oct 2025 Spring Holiday Tennis Program Finn Harkin 09:30 - 12:30 Pendin…" at bounding box center [472, 278] width 815 height 51
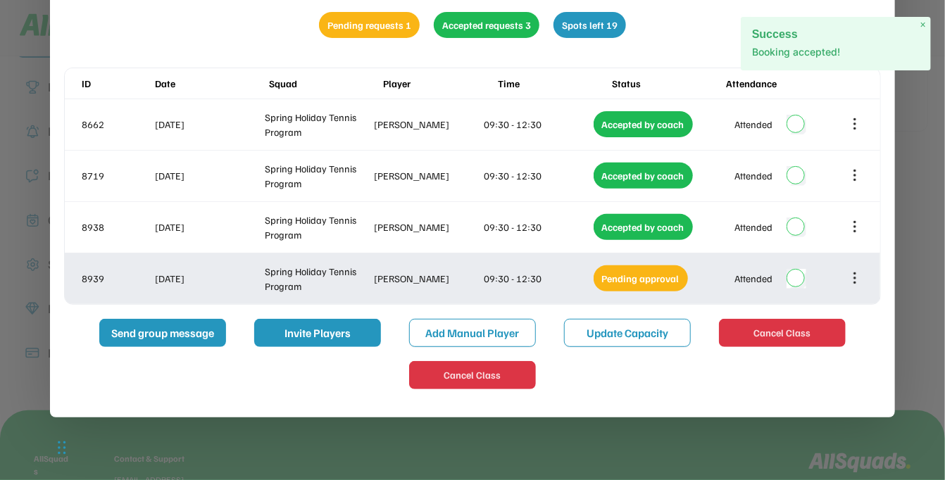
click at [853, 274] on icon at bounding box center [854, 277] width 15 height 15
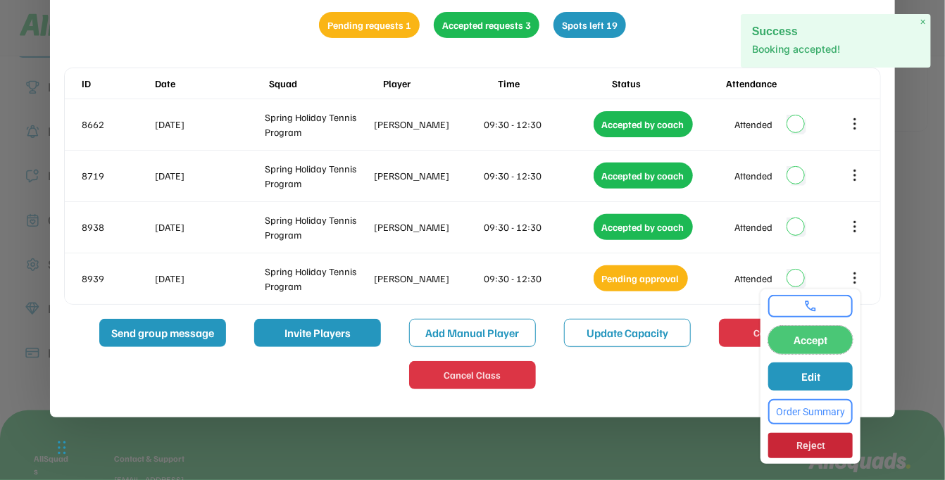
click at [827, 340] on button "Accept" at bounding box center [810, 340] width 84 height 28
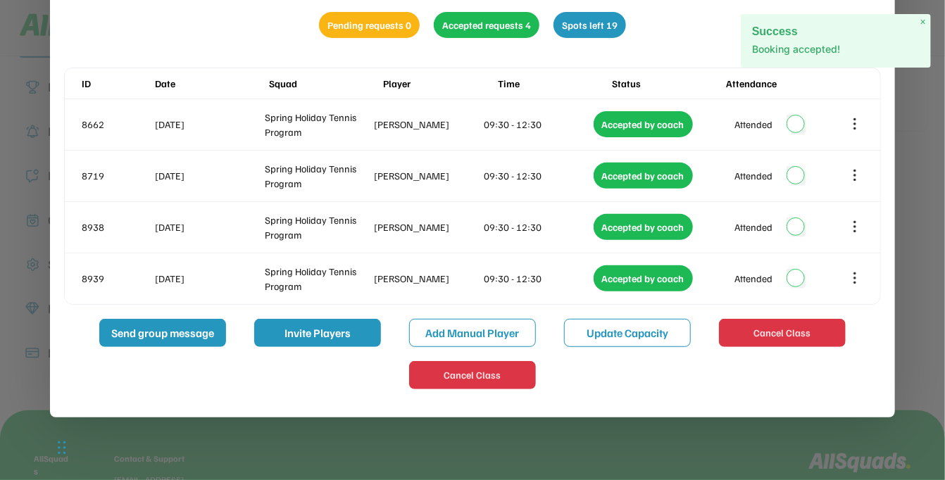
scroll to position [79, 0]
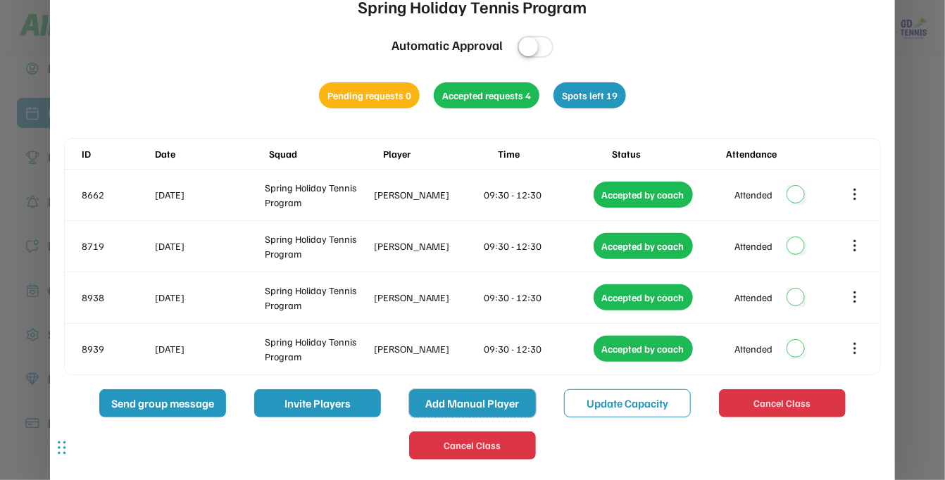
click at [487, 395] on button "Add Manual Player" at bounding box center [472, 403] width 127 height 28
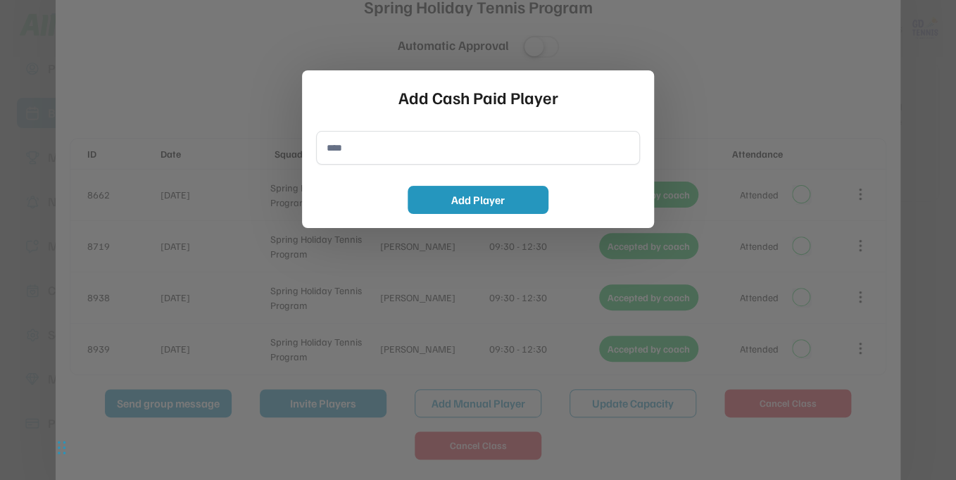
click at [382, 153] on input "input" at bounding box center [478, 148] width 324 height 34
click at [780, 51] on div at bounding box center [478, 240] width 956 height 480
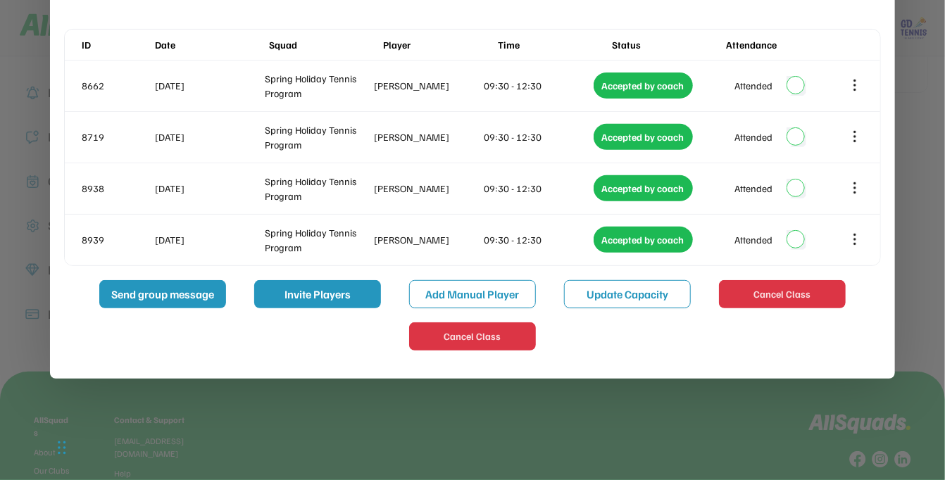
scroll to position [8, 0]
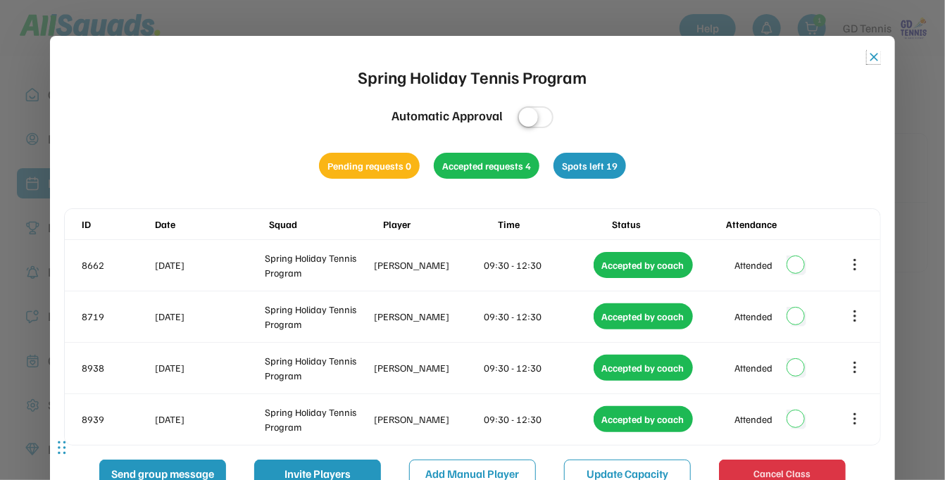
click at [878, 51] on button "close" at bounding box center [874, 57] width 14 height 14
